Goal: Find specific page/section: Find specific page/section

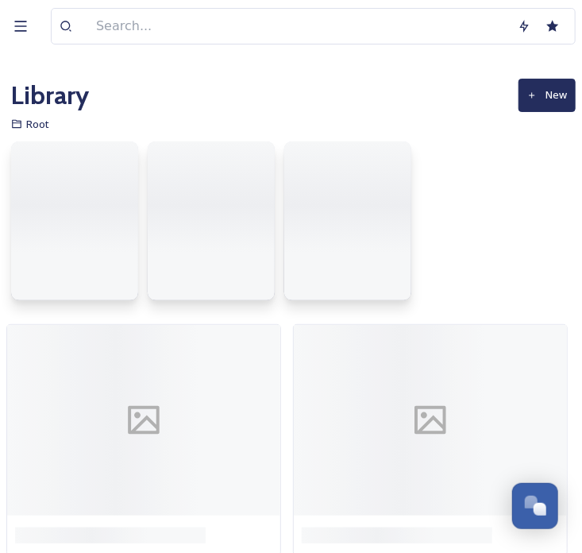
click at [380, 303] on div at bounding box center [290, 224] width 569 height 183
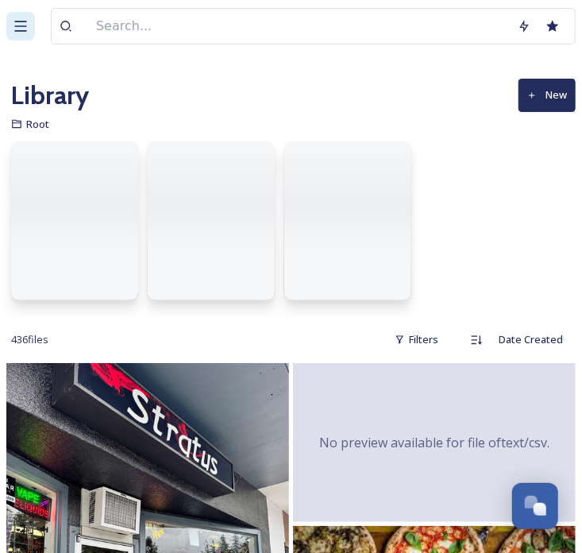
click at [26, 37] on div at bounding box center [20, 26] width 29 height 29
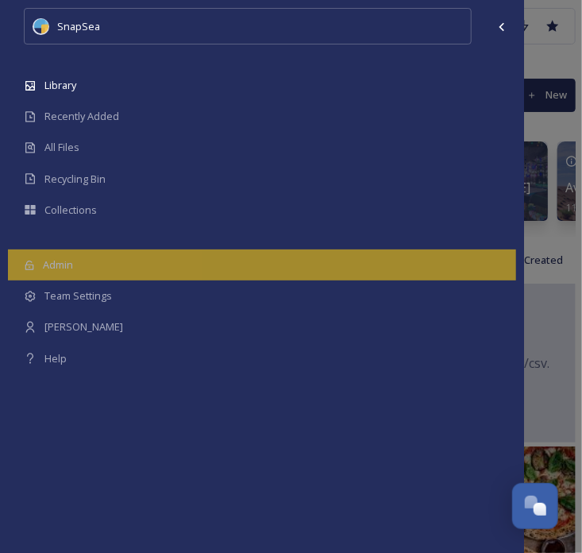
click at [49, 258] on span "Admin" at bounding box center [58, 264] width 30 height 15
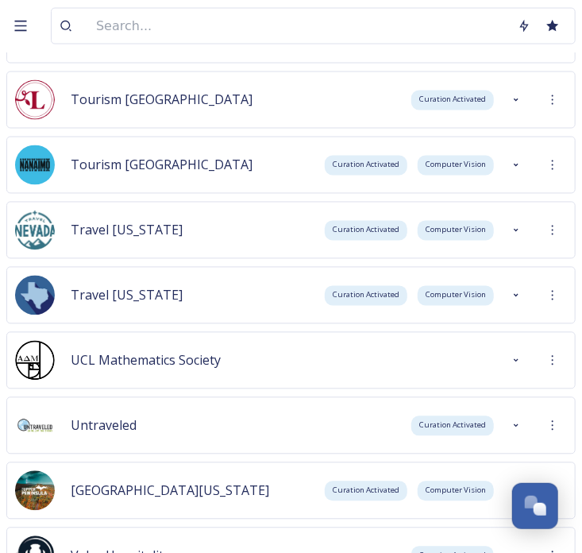
scroll to position [5977, 0]
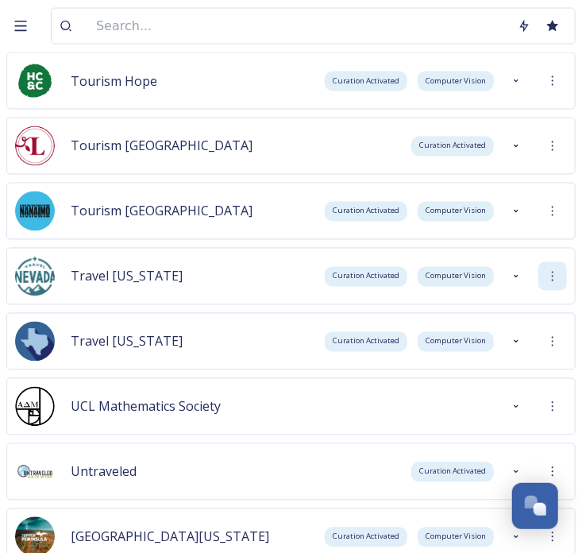
click at [545, 283] on div at bounding box center [552, 276] width 29 height 29
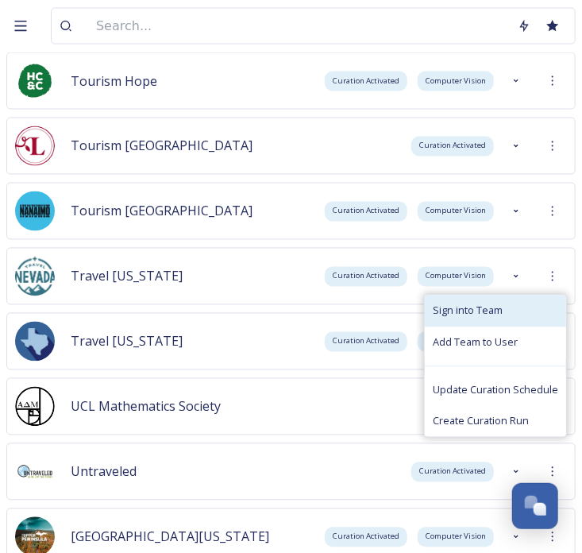
click at [518, 321] on div "Sign into Team" at bounding box center [495, 310] width 141 height 31
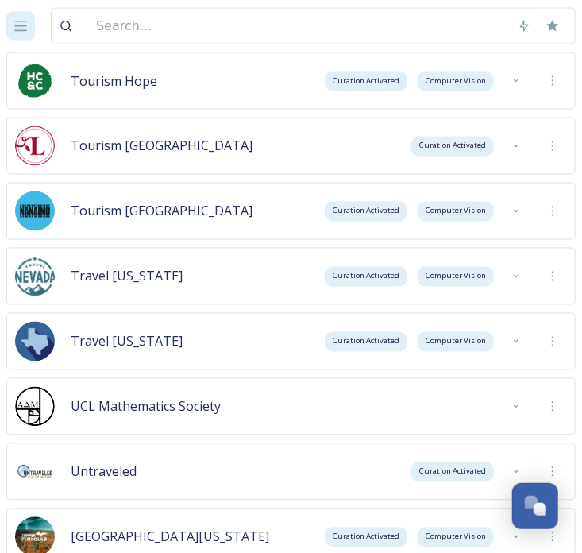
click at [20, 30] on icon at bounding box center [21, 26] width 12 height 10
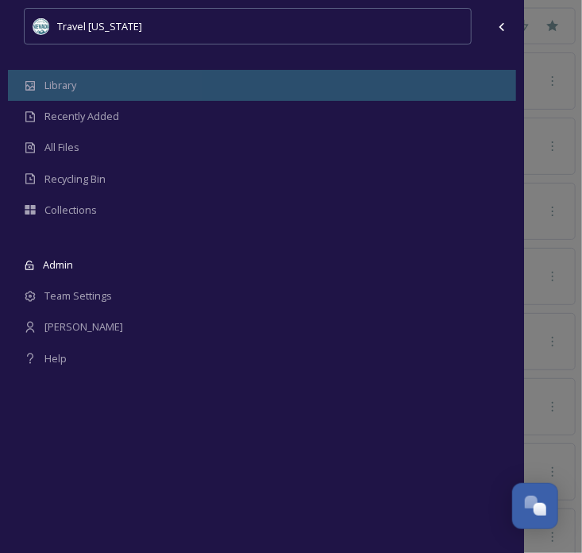
click at [45, 88] on span "Library" at bounding box center [60, 85] width 32 height 15
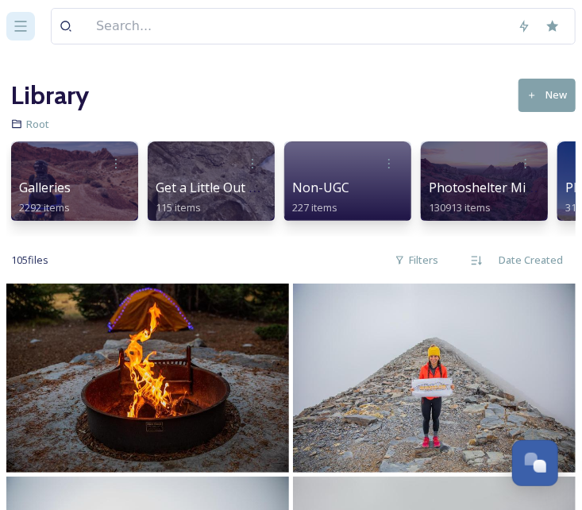
click at [27, 26] on icon at bounding box center [21, 26] width 16 height 16
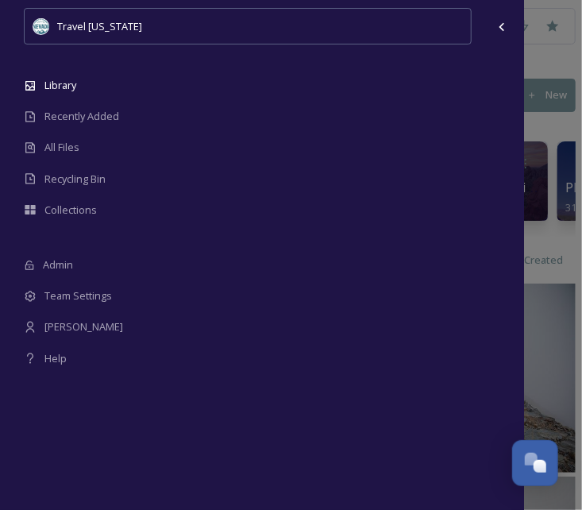
click at [563, 238] on div "Travel [US_STATE][GEOGRAPHIC_DATA] Recently Added All Files Recycling Bin Colle…" at bounding box center [291, 255] width 582 height 510
click at [506, 34] on div at bounding box center [502, 27] width 29 height 29
